Goal: Transaction & Acquisition: Book appointment/travel/reservation

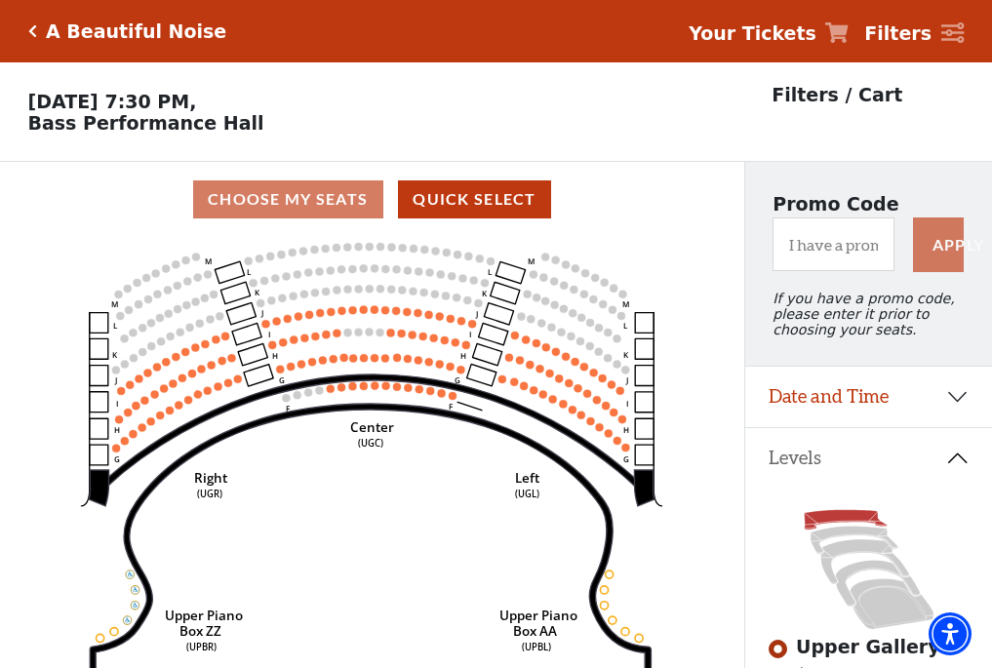
scroll to position [91, 0]
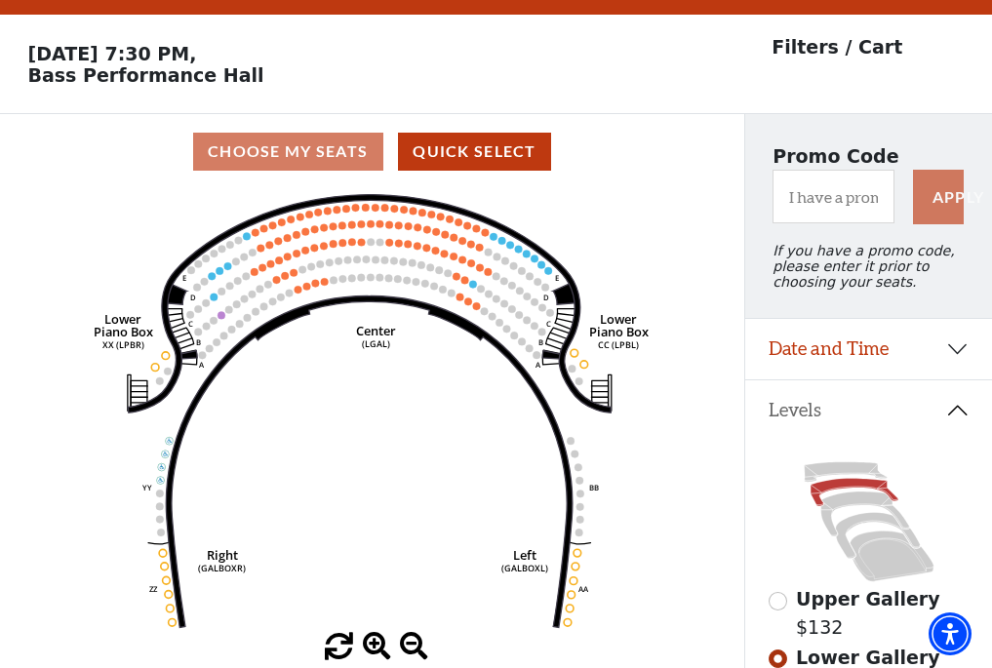
scroll to position [91, 0]
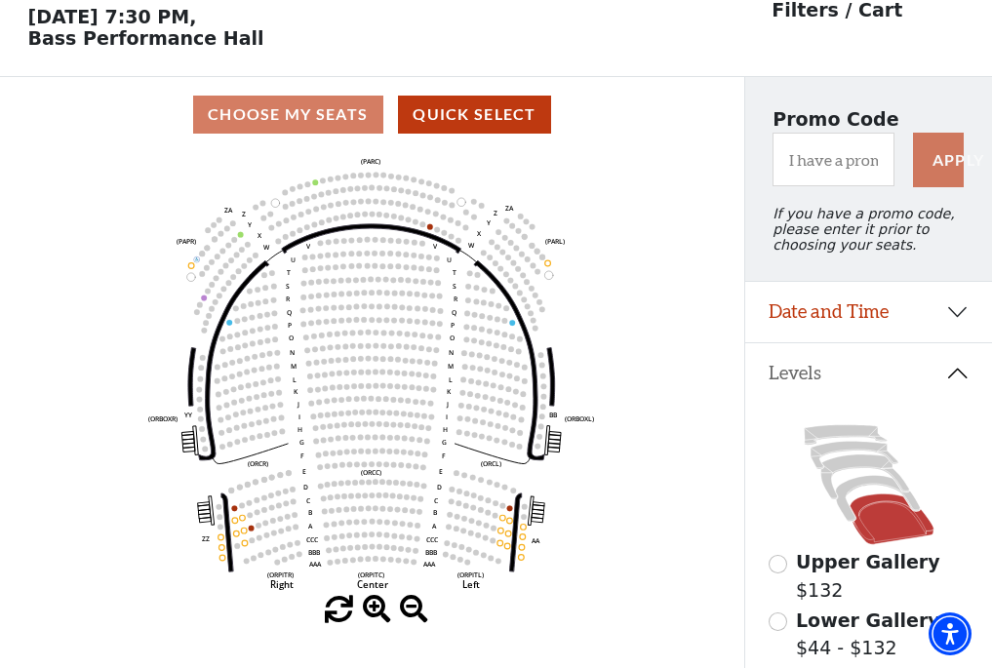
scroll to position [91, 0]
